Goal: Transaction & Acquisition: Book appointment/travel/reservation

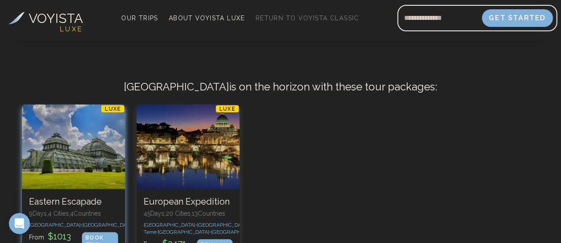
scroll to position [529, 0]
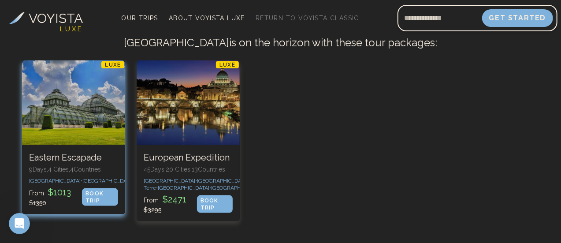
click at [104, 95] on div "1 / 2" at bounding box center [73, 102] width 103 height 85
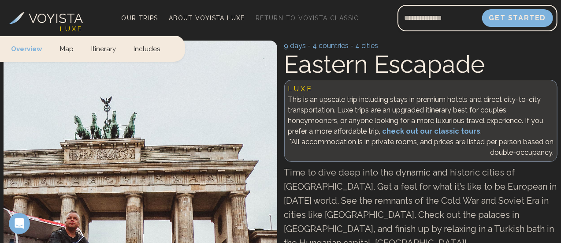
scroll to position [44, 0]
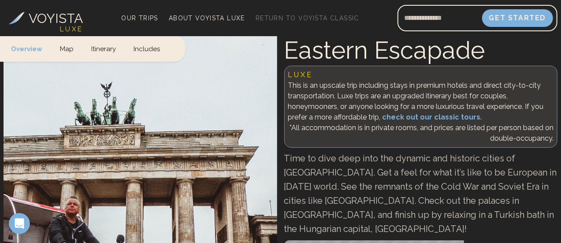
click at [383, 121] on link "check out our classic tours" at bounding box center [432, 117] width 98 height 8
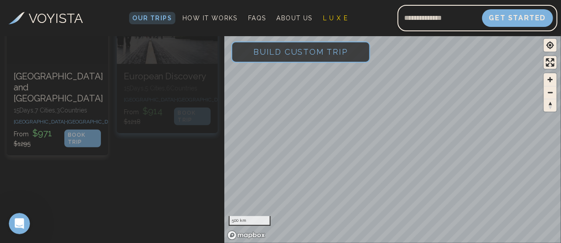
scroll to position [264, 0]
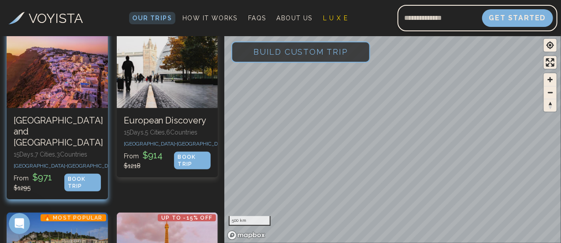
click at [86, 178] on div "BOOK TRIP" at bounding box center [82, 183] width 37 height 18
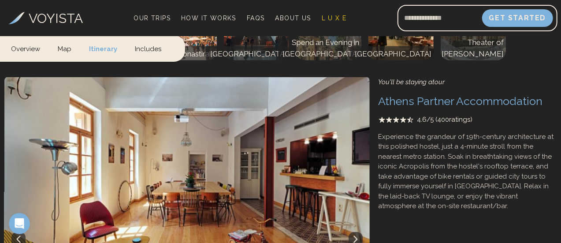
scroll to position [2380, 0]
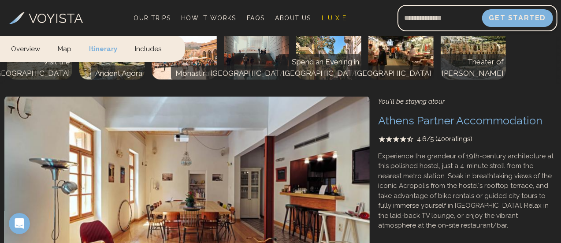
click at [147, 49] on link "Includes" at bounding box center [148, 48] width 44 height 26
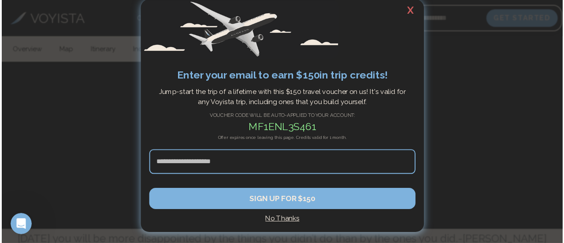
scroll to position [4997, 0]
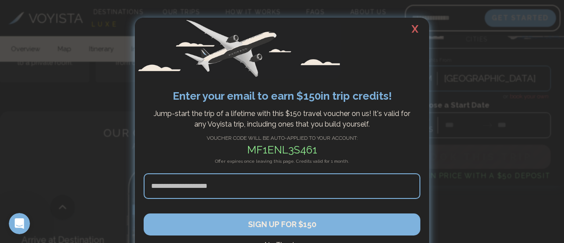
click at [412, 29] on h2 "X" at bounding box center [415, 29] width 28 height 23
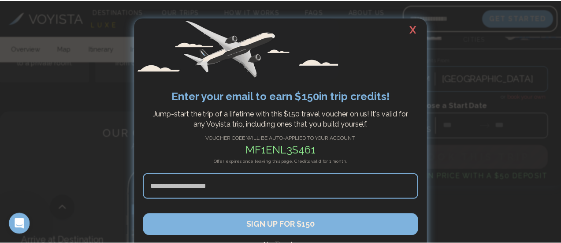
scroll to position [5007, 0]
